Goal: Task Accomplishment & Management: Manage account settings

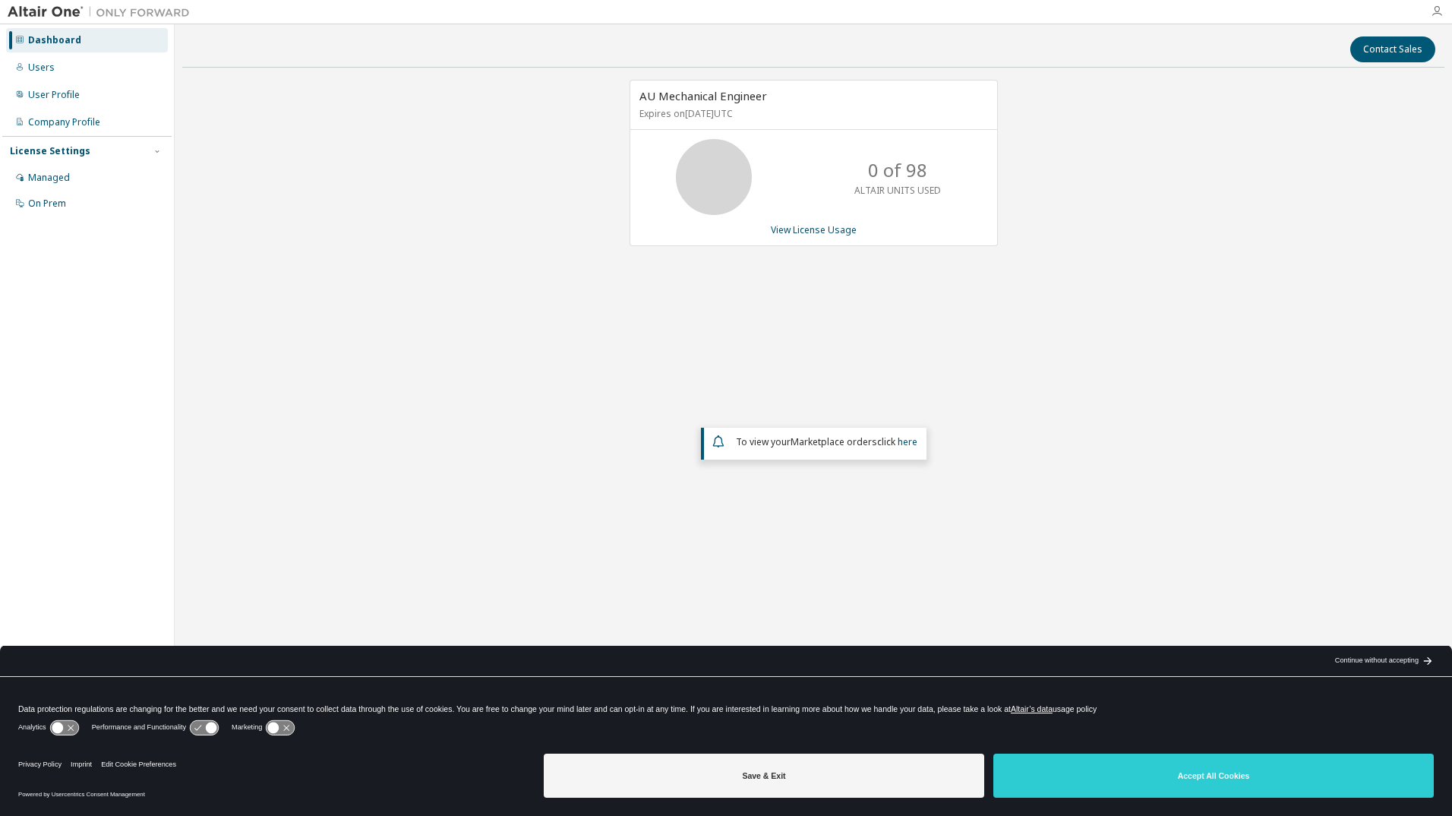
click at [1440, 11] on icon "button" at bounding box center [1437, 11] width 12 height 12
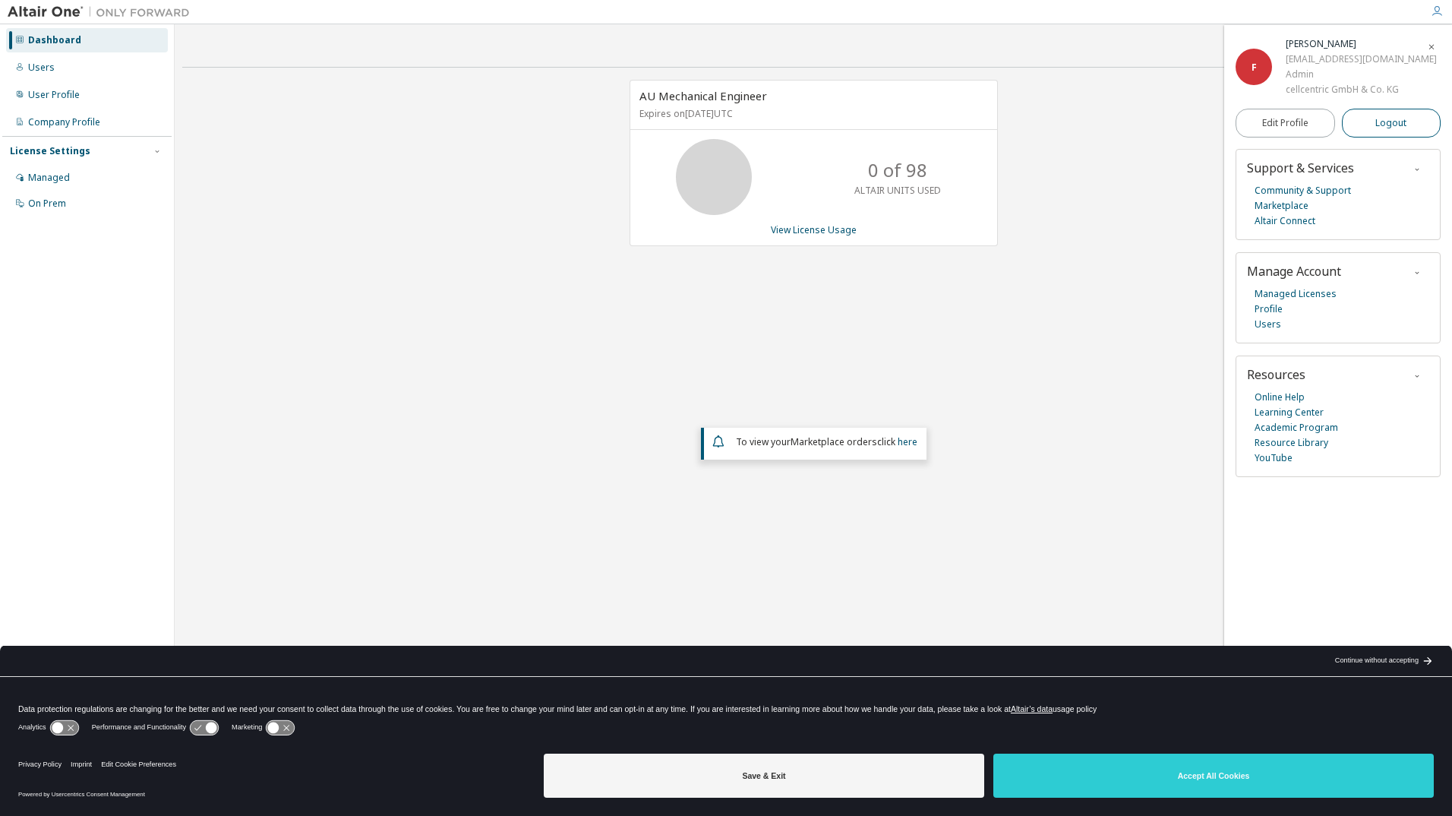
click at [1368, 123] on button "Logout" at bounding box center [1391, 123] width 99 height 29
